Goal: Task Accomplishment & Management: Manage account settings

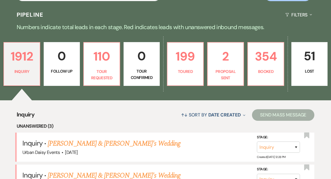
scroll to position [129, 0]
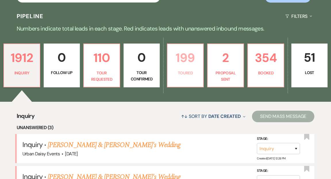
click at [184, 55] on link "199 Toured" at bounding box center [185, 65] width 37 height 44
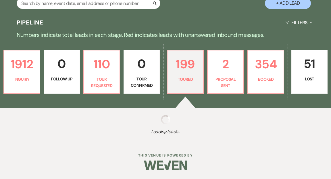
scroll to position [109, 0]
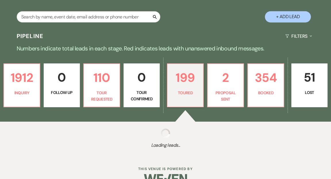
select select "5"
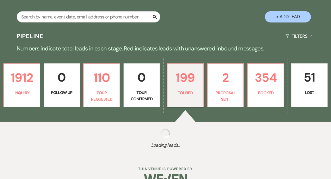
select select "5"
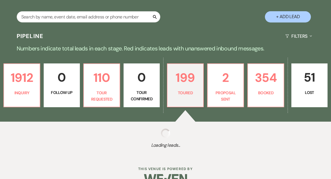
select select "5"
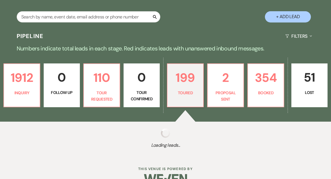
select select "5"
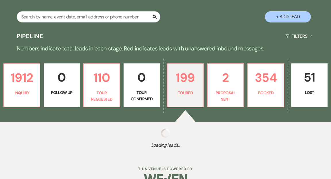
select select "5"
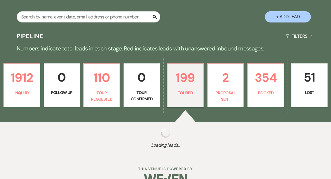
select select "5"
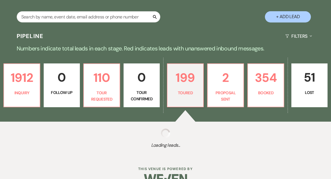
select select "5"
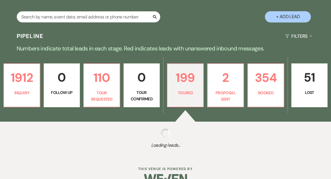
select select "5"
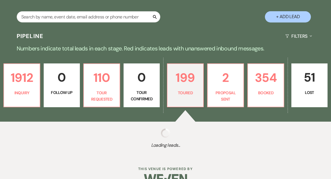
select select "5"
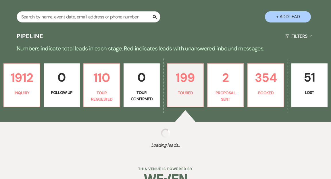
select select "5"
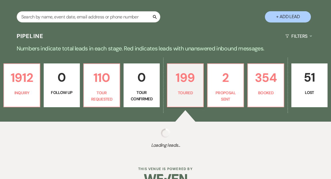
select select "5"
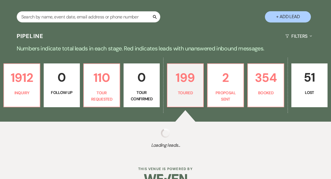
select select "5"
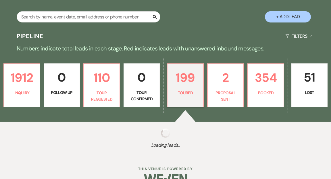
select select "5"
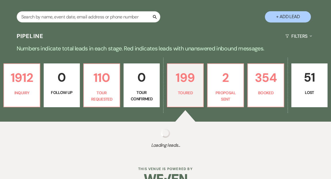
select select "5"
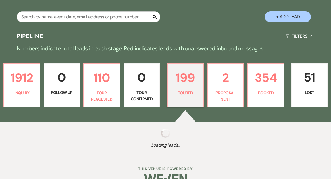
select select "5"
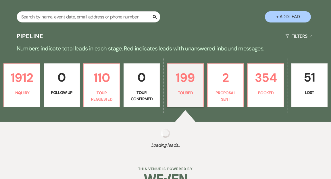
select select "5"
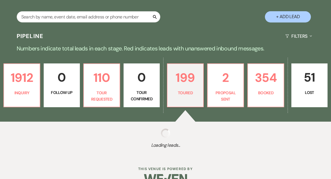
select select "5"
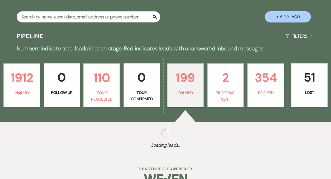
select select "5"
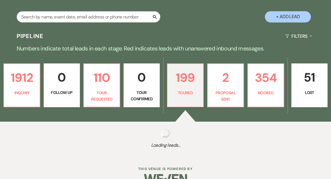
select select "5"
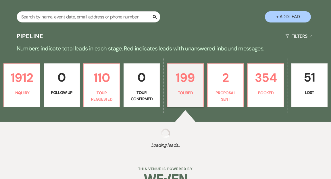
select select "5"
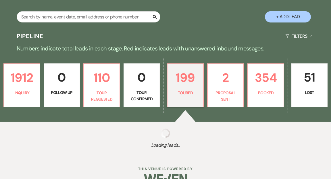
select select "5"
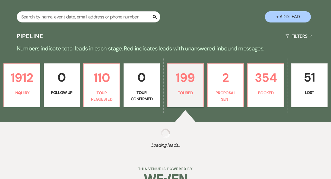
select select "5"
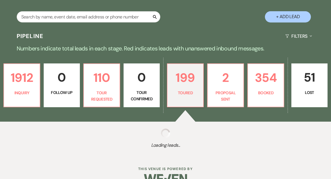
select select "5"
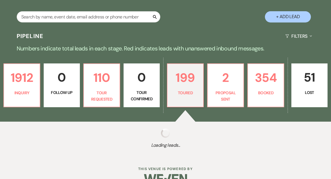
select select "5"
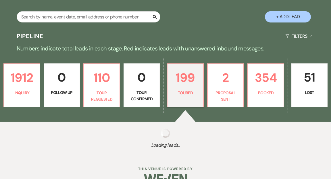
select select "5"
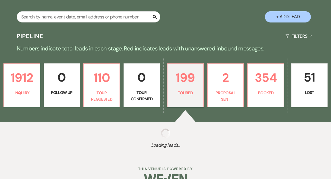
select select "5"
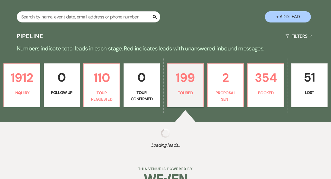
select select "5"
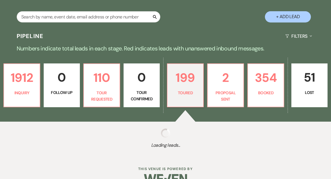
select select "5"
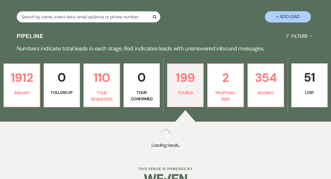
select select "5"
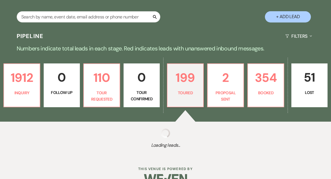
select select "5"
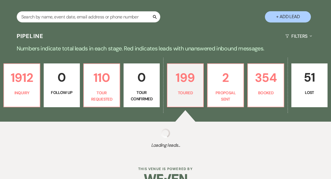
select select "5"
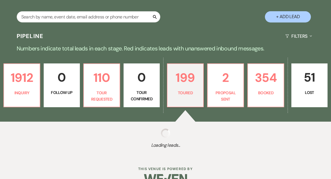
select select "5"
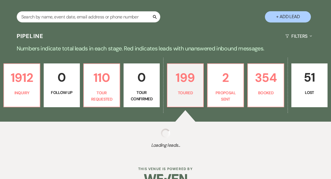
select select "5"
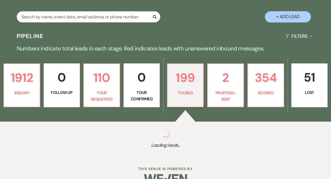
select select "5"
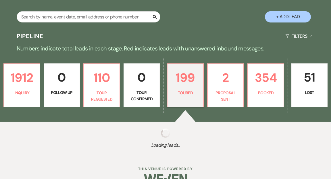
select select "5"
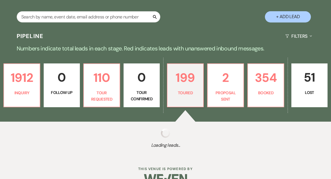
select select "5"
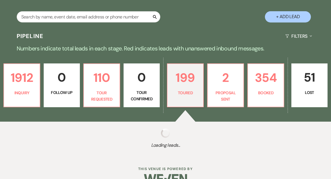
select select "5"
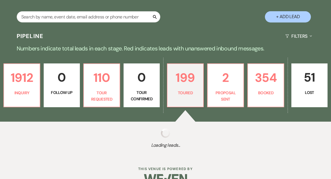
select select "5"
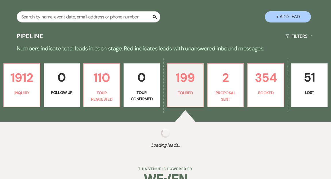
select select "5"
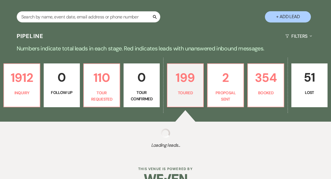
select select "5"
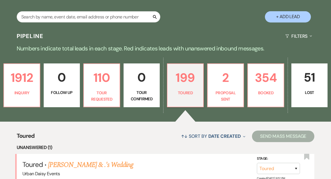
scroll to position [129, 0]
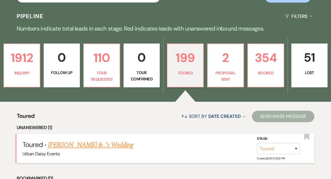
click at [106, 139] on link "[PERSON_NAME] & .'s Wedding" at bounding box center [90, 144] width 85 height 10
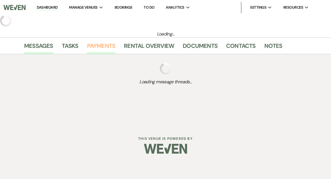
select select "5"
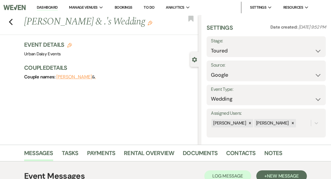
click at [48, 6] on link "Dashboard" at bounding box center [47, 7] width 21 height 5
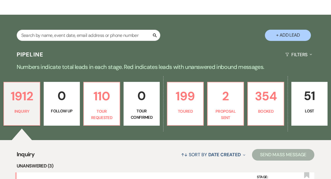
scroll to position [95, 0]
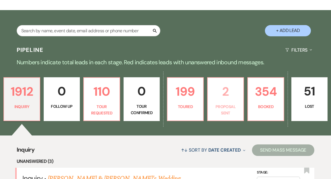
click at [226, 88] on link "2 Proposal Sent" at bounding box center [225, 99] width 37 height 44
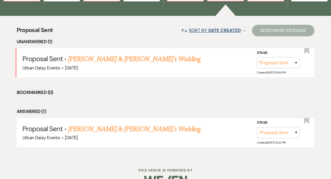
scroll to position [216, 0]
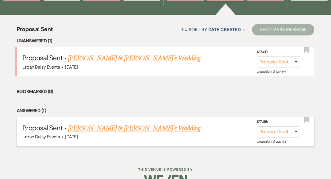
click at [137, 123] on link "[PERSON_NAME] & [PERSON_NAME]'s Wedding" at bounding box center [134, 128] width 133 height 10
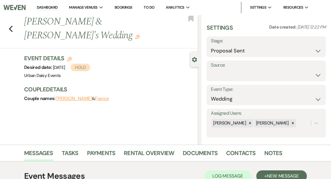
scroll to position [101, 0]
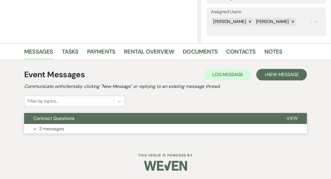
click at [292, 117] on span "View" at bounding box center [292, 118] width 11 height 6
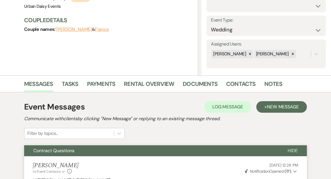
scroll to position [0, 0]
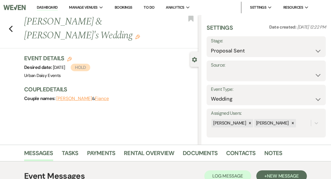
click at [45, 7] on link "Dashboard" at bounding box center [47, 7] width 21 height 5
